Goal: Task Accomplishment & Management: Complete application form

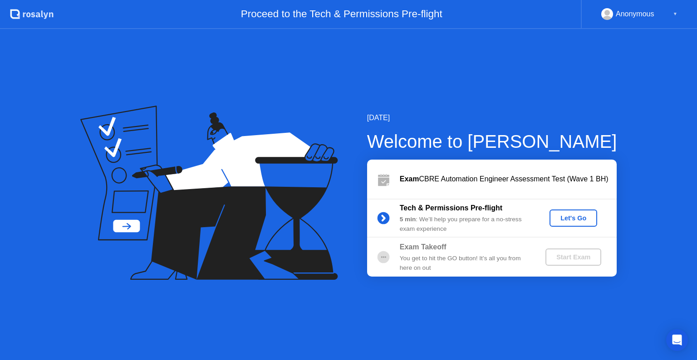
click at [569, 215] on div "Let's Go" at bounding box center [573, 218] width 40 height 7
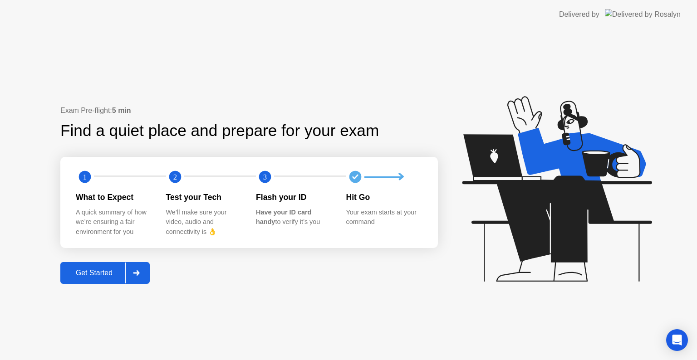
click at [135, 273] on icon at bounding box center [136, 272] width 6 height 5
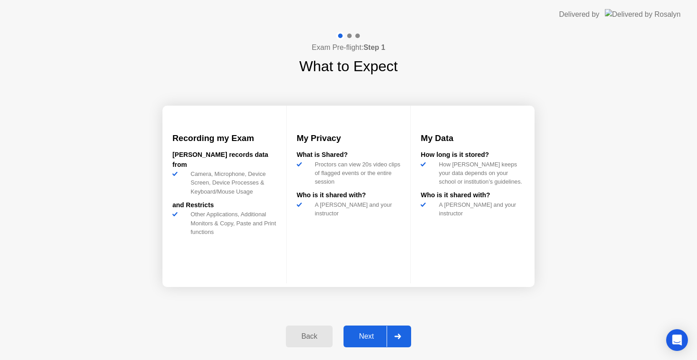
click at [370, 333] on div "Next" at bounding box center [366, 337] width 40 height 8
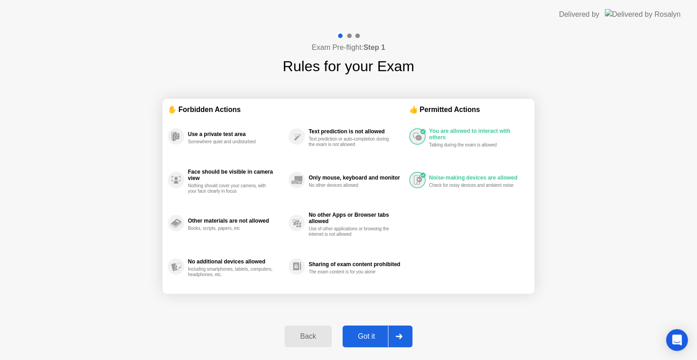
click at [370, 339] on div "Got it" at bounding box center [366, 337] width 43 height 8
select select "**********"
select select "*******"
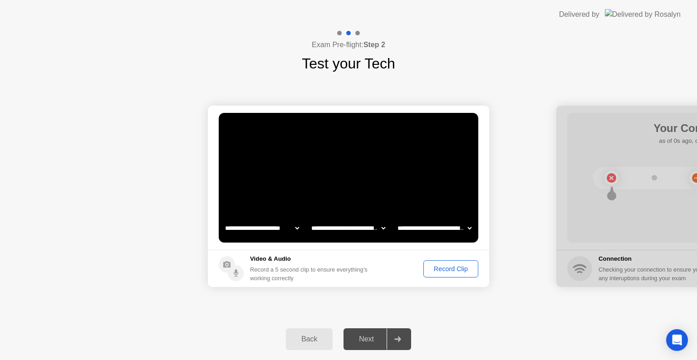
click at [438, 271] on div "Record Clip" at bounding box center [450, 268] width 49 height 7
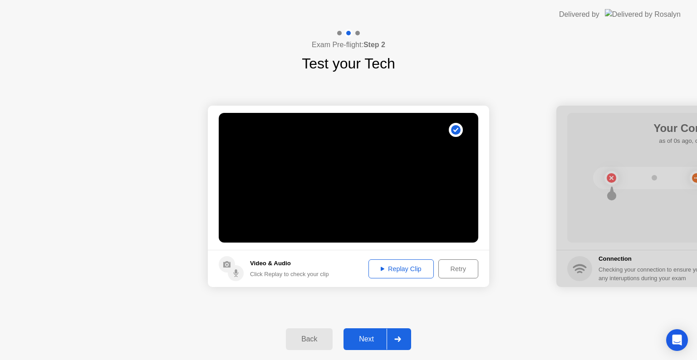
click at [363, 343] on div "Next" at bounding box center [366, 339] width 40 height 8
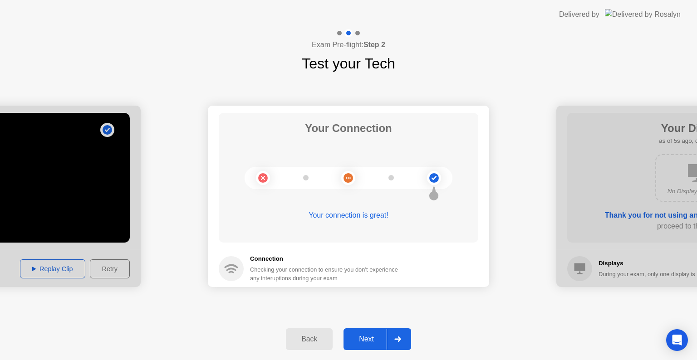
click at [369, 341] on div "Next" at bounding box center [366, 339] width 40 height 8
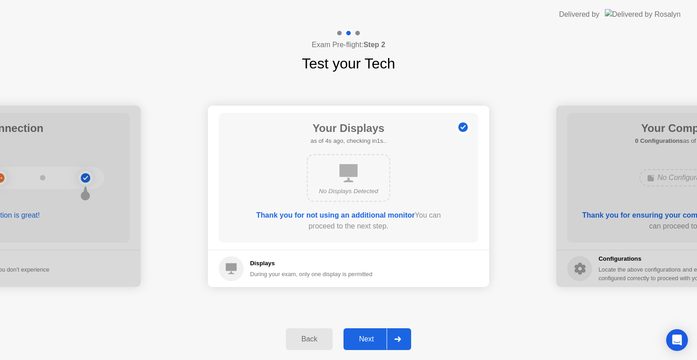
click at [372, 332] on button "Next" at bounding box center [377, 339] width 68 height 22
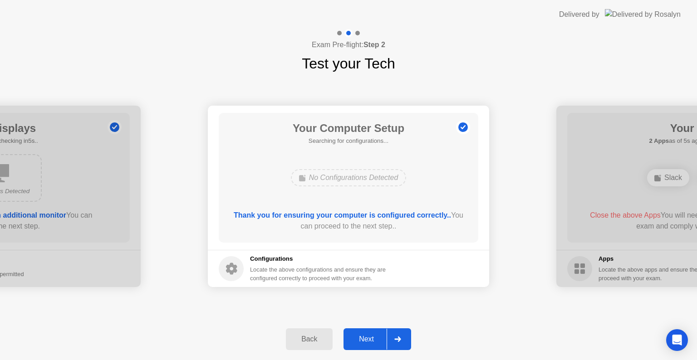
click at [372, 341] on div "Next" at bounding box center [366, 339] width 40 height 8
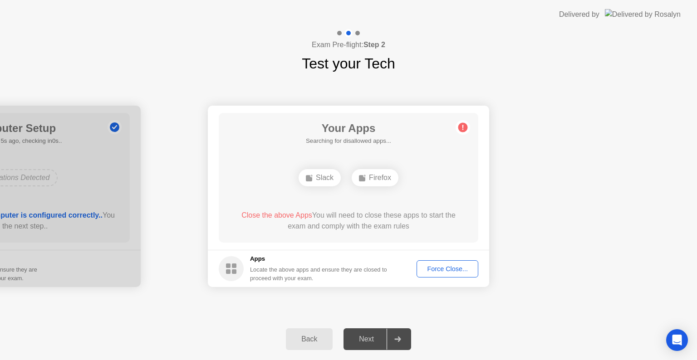
click at [356, 218] on div "Close the above Apps You will need to close these apps to start the exam and co…" at bounding box center [349, 221] width 234 height 22
click at [403, 222] on div "Close the above Apps You will need to close these apps to start the exam and co…" at bounding box center [349, 221] width 234 height 22
click at [437, 266] on div "Force Close..." at bounding box center [447, 268] width 55 height 7
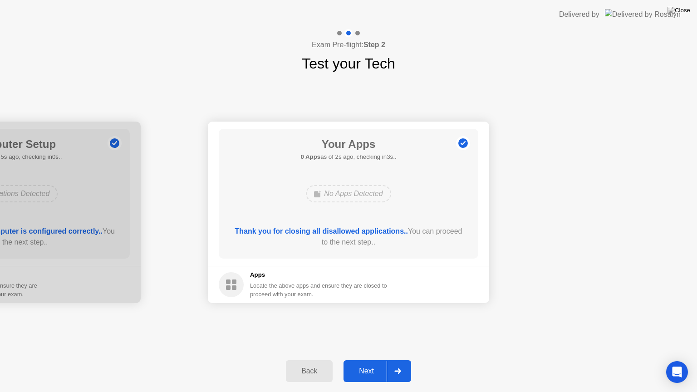
click at [371, 360] on div "Next" at bounding box center [366, 371] width 40 height 8
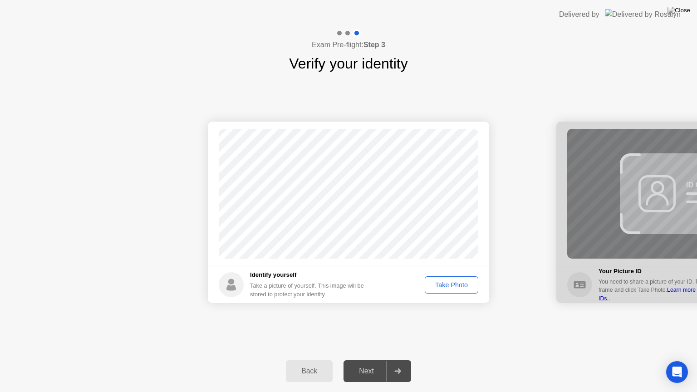
click at [442, 289] on div "Take Photo" at bounding box center [451, 284] width 47 height 7
click at [365, 360] on div "Next" at bounding box center [366, 371] width 40 height 8
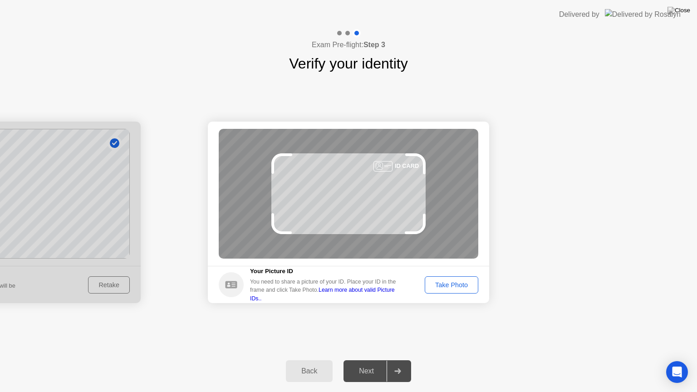
click at [464, 289] on div "Take Photo" at bounding box center [451, 284] width 47 height 7
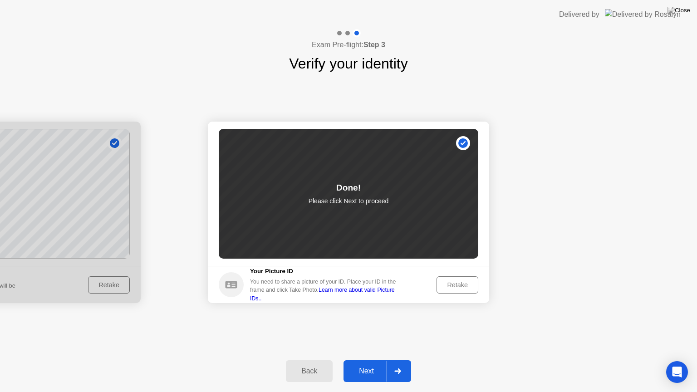
click at [366, 360] on button "Next" at bounding box center [377, 371] width 68 height 22
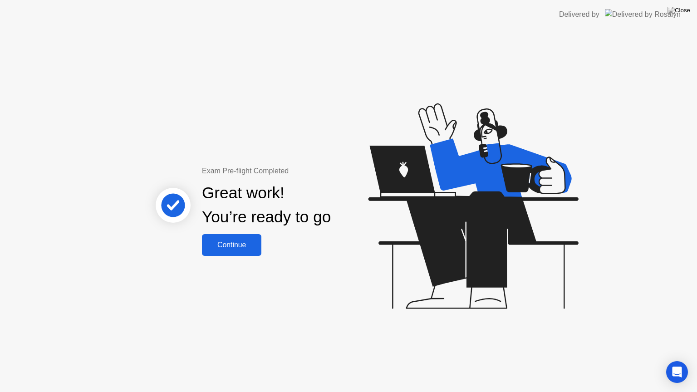
click at [251, 241] on div "Continue" at bounding box center [232, 245] width 54 height 8
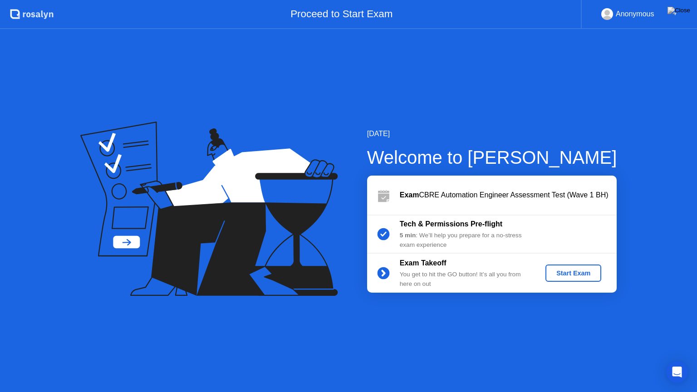
click at [560, 276] on div "Start Exam" at bounding box center [573, 272] width 49 height 7
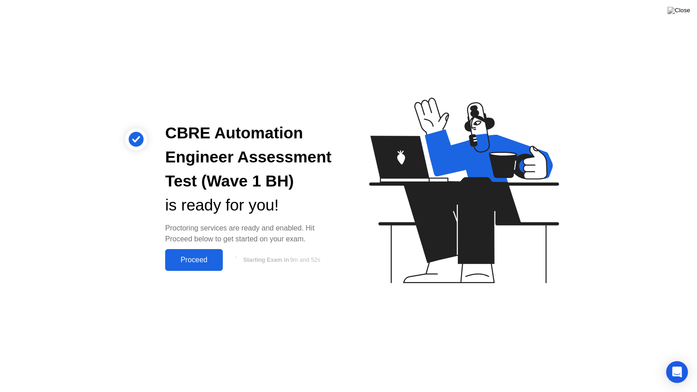
click at [200, 261] on div "Proceed" at bounding box center [194, 260] width 52 height 8
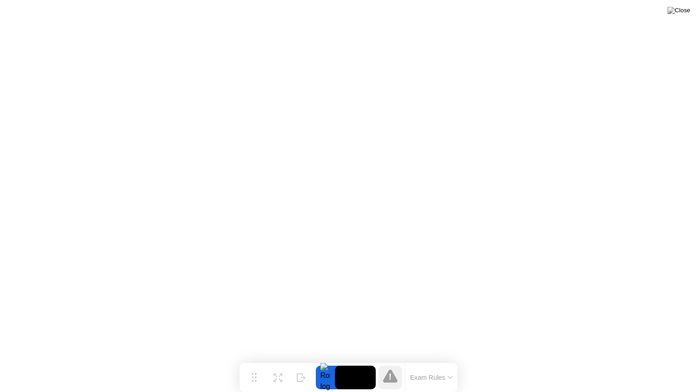
click at [445, 360] on button "Exam Rules" at bounding box center [431, 377] width 48 height 8
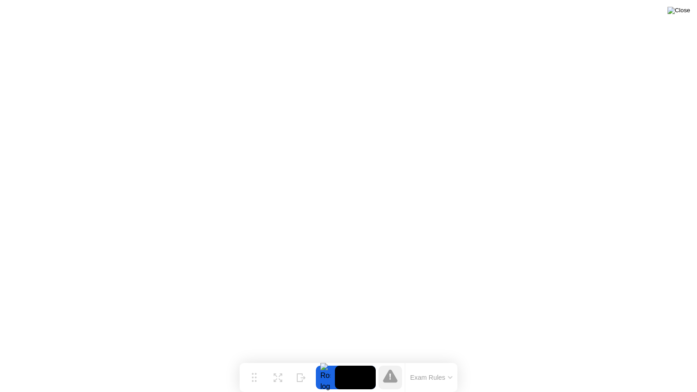
click at [682, 9] on img at bounding box center [678, 10] width 23 height 7
